Goal: Transaction & Acquisition: Purchase product/service

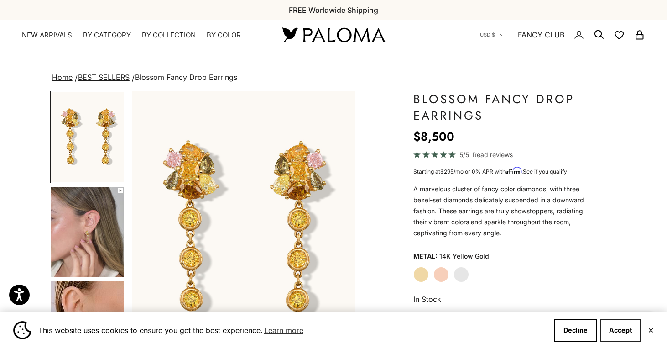
click at [634, 334] on button "Accept" at bounding box center [620, 330] width 41 height 23
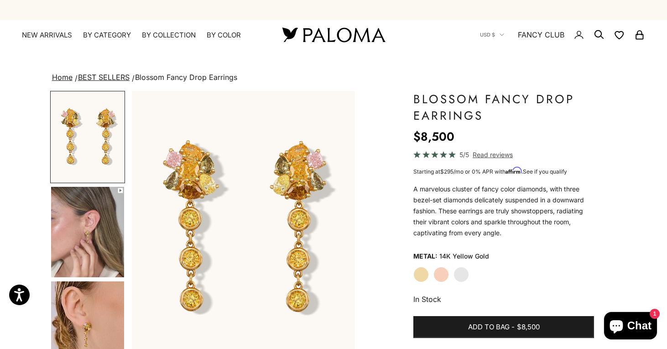
click at [109, 230] on img "Go to item 4" at bounding box center [87, 232] width 73 height 90
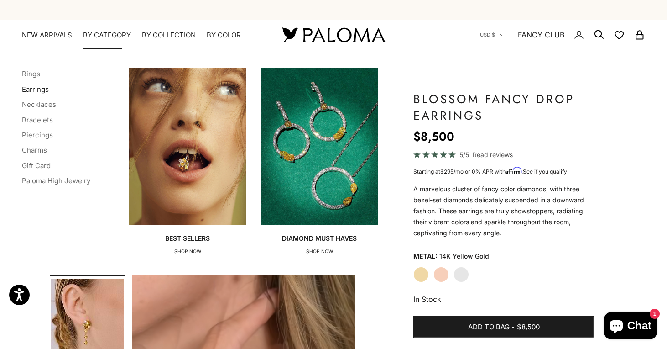
click at [45, 89] on link "Earrings" at bounding box center [35, 89] width 27 height 9
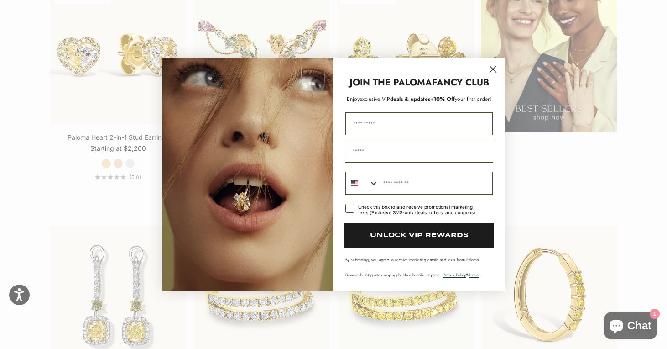
scroll to position [1297, 0]
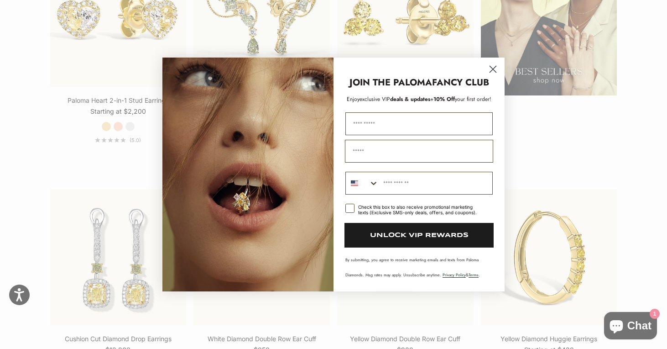
click at [495, 72] on circle "Close dialog" at bounding box center [493, 69] width 15 height 15
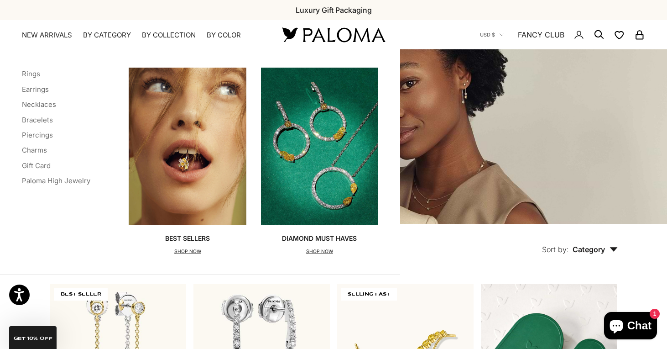
scroll to position [0, 0]
click at [33, 74] on link "Rings" at bounding box center [31, 73] width 18 height 9
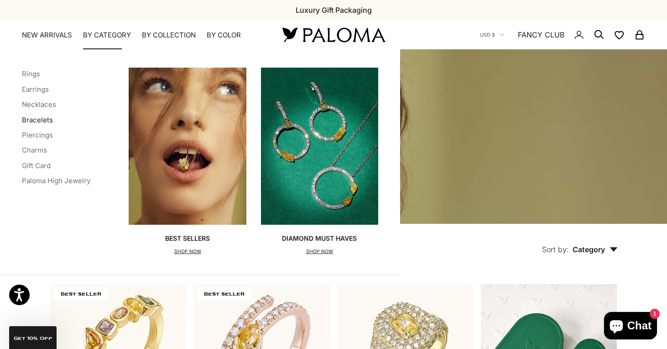
click at [37, 120] on link "Bracelets" at bounding box center [37, 119] width 31 height 9
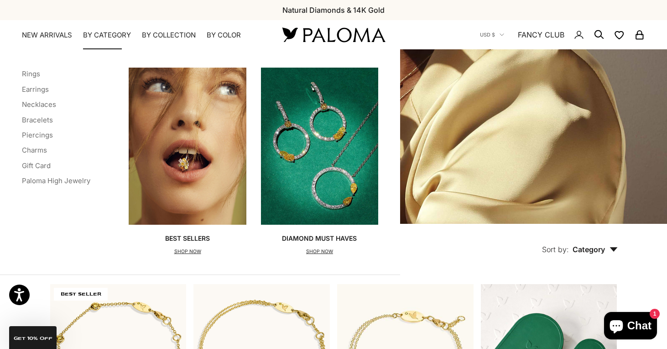
click at [329, 205] on img "Primary navigation" at bounding box center [319, 146] width 117 height 157
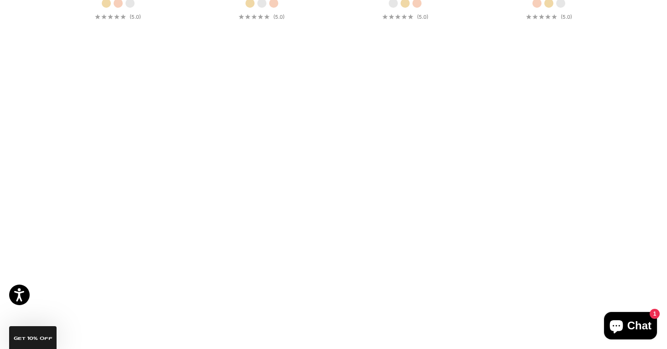
scroll to position [2322, 0]
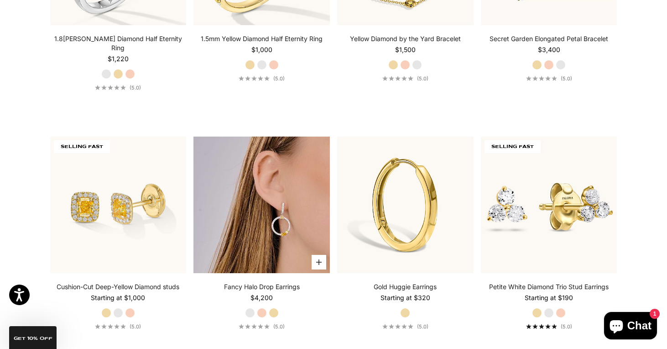
click at [313, 156] on img at bounding box center [262, 204] width 136 height 136
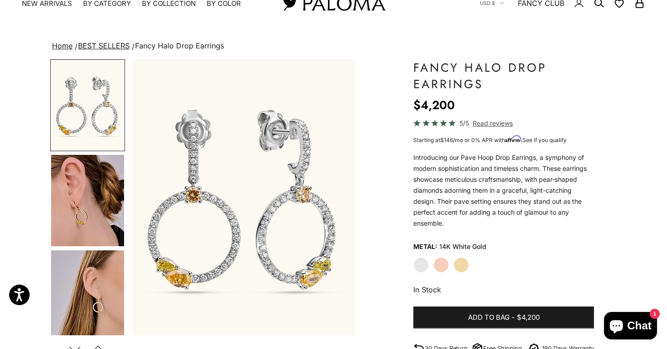
scroll to position [153, 0]
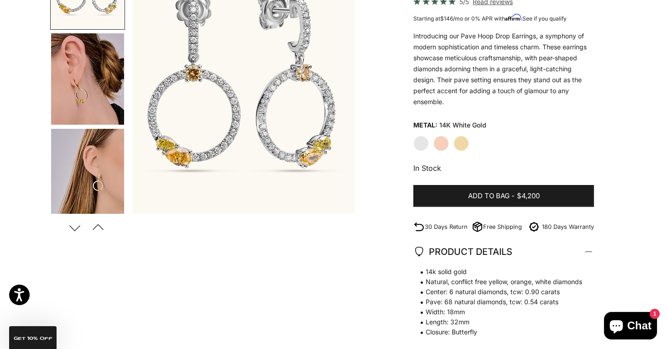
click at [84, 91] on img "Go to item 4" at bounding box center [87, 78] width 73 height 91
